Goal: Download file/media

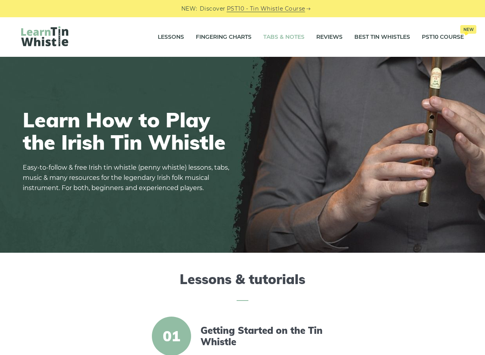
click at [284, 34] on link "Tabs & Notes" at bounding box center [283, 37] width 41 height 20
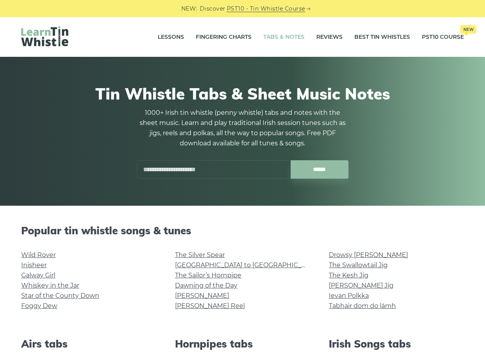
click at [202, 162] on input "text" at bounding box center [214, 169] width 154 height 18
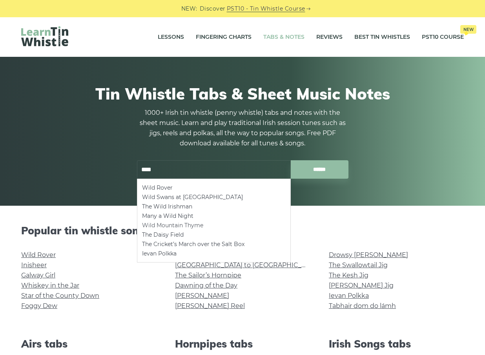
click at [162, 225] on li "Wild Mountain Thyme" at bounding box center [214, 225] width 144 height 9
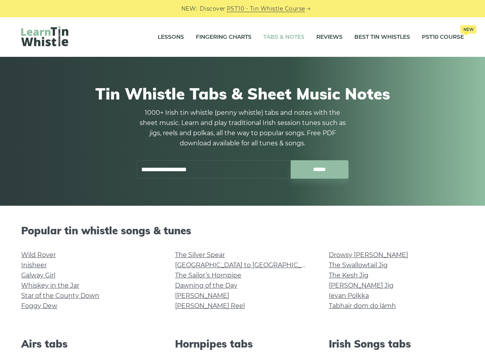
type input "**********"
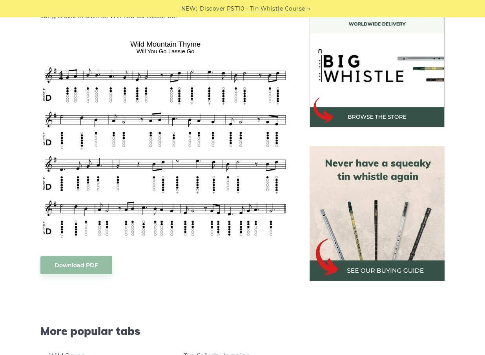
scroll to position [235, 0]
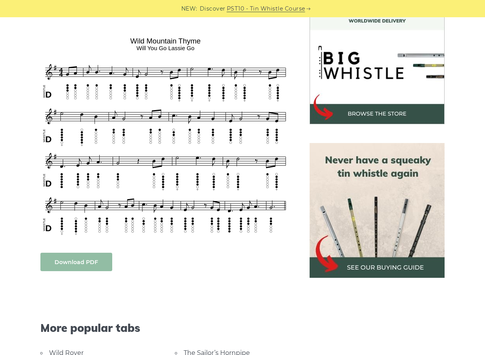
click at [52, 259] on link "Download PDF" at bounding box center [76, 262] width 72 height 18
